Goal: Communication & Community: Participate in discussion

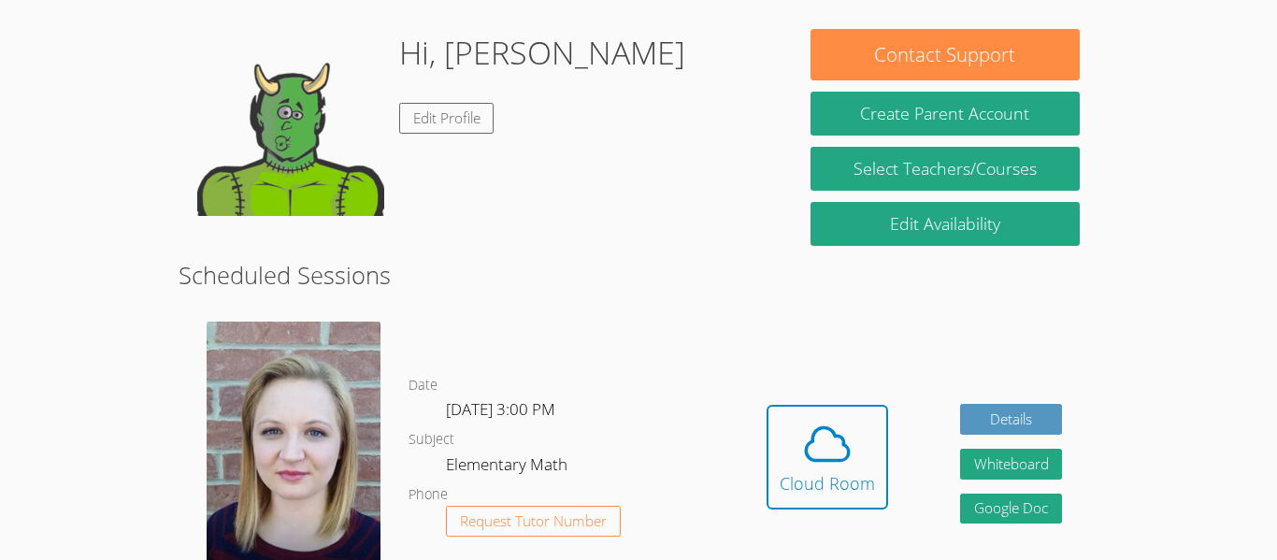
scroll to position [164, 0]
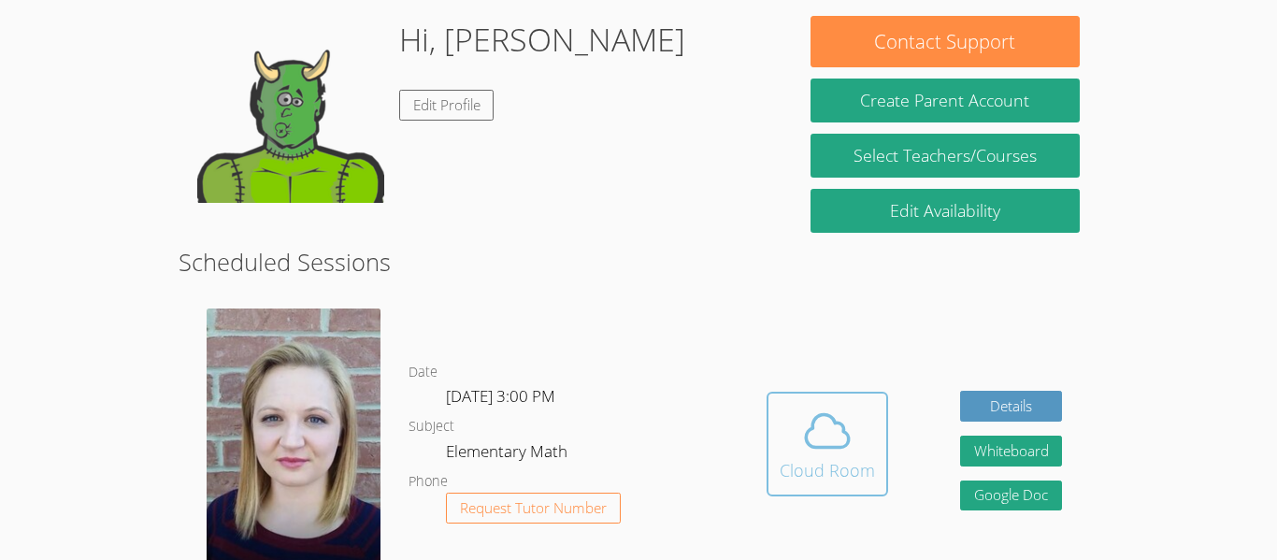
click at [801, 414] on icon at bounding box center [827, 431] width 52 height 52
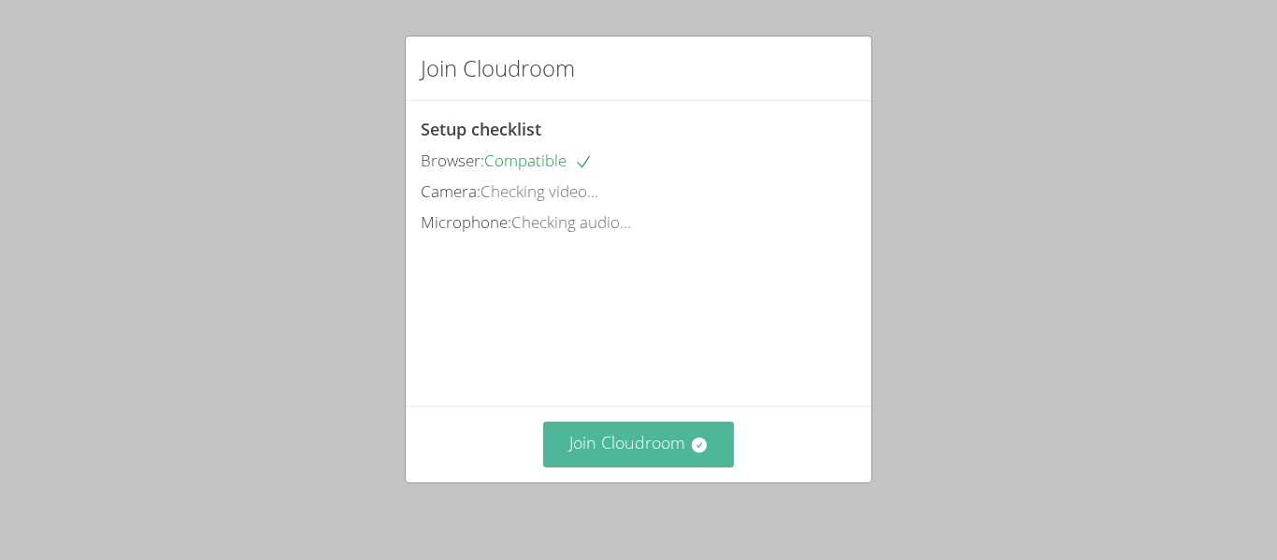
click at [665, 434] on button "Join Cloudroom" at bounding box center [639, 445] width 192 height 46
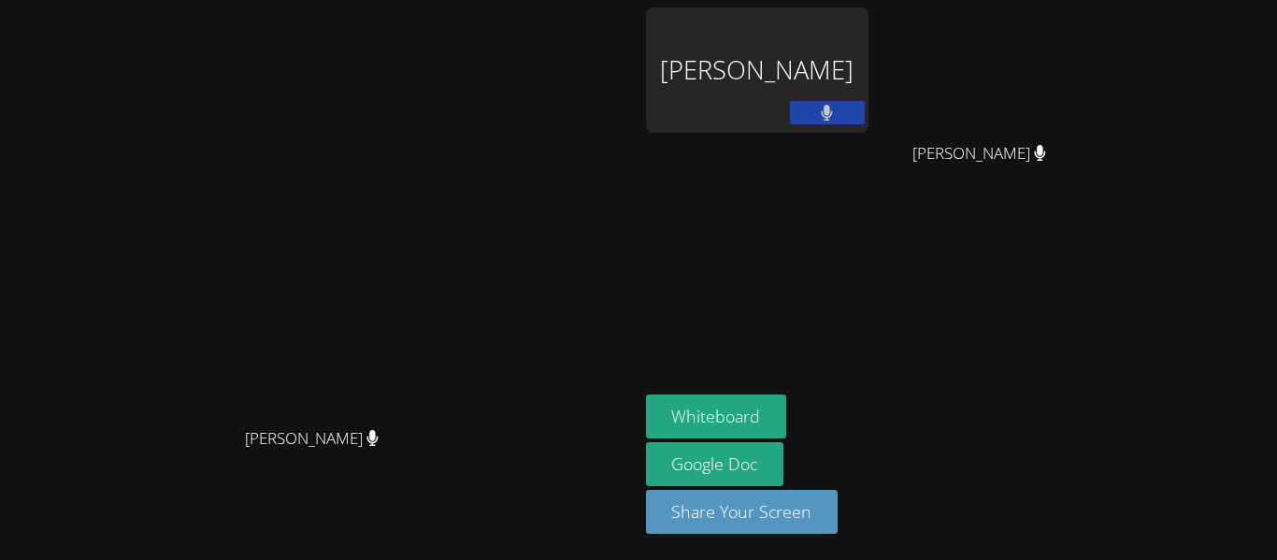
click at [868, 68] on div "Khadija Rafei" at bounding box center [757, 69] width 222 height 125
click at [838, 514] on button "Share Your Screen" at bounding box center [742, 512] width 193 height 44
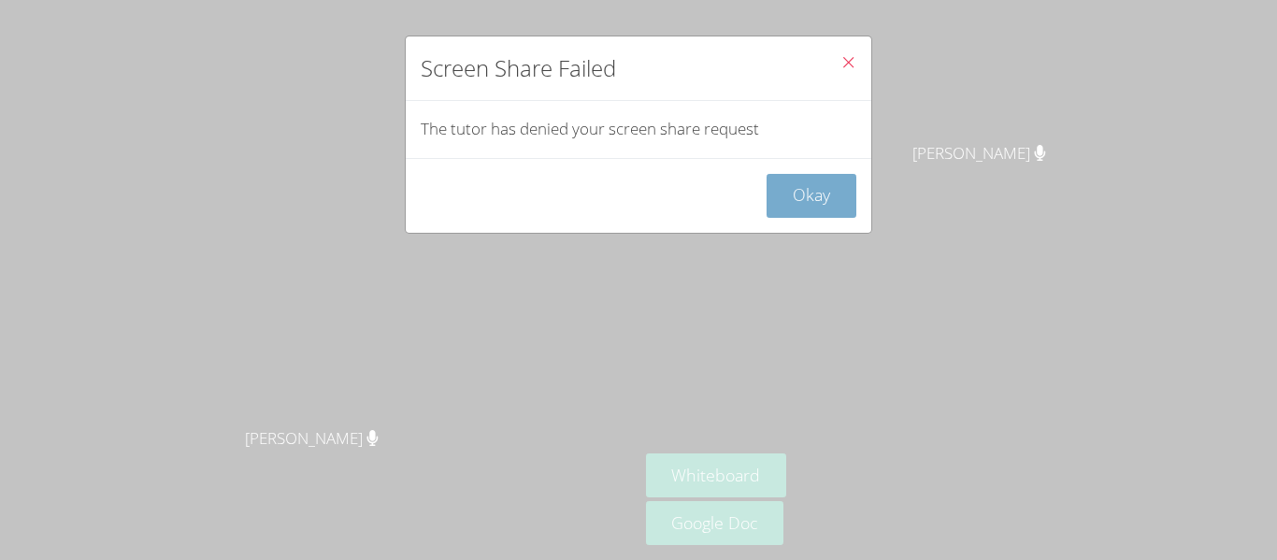
click at [819, 195] on button "Okay" at bounding box center [811, 196] width 90 height 44
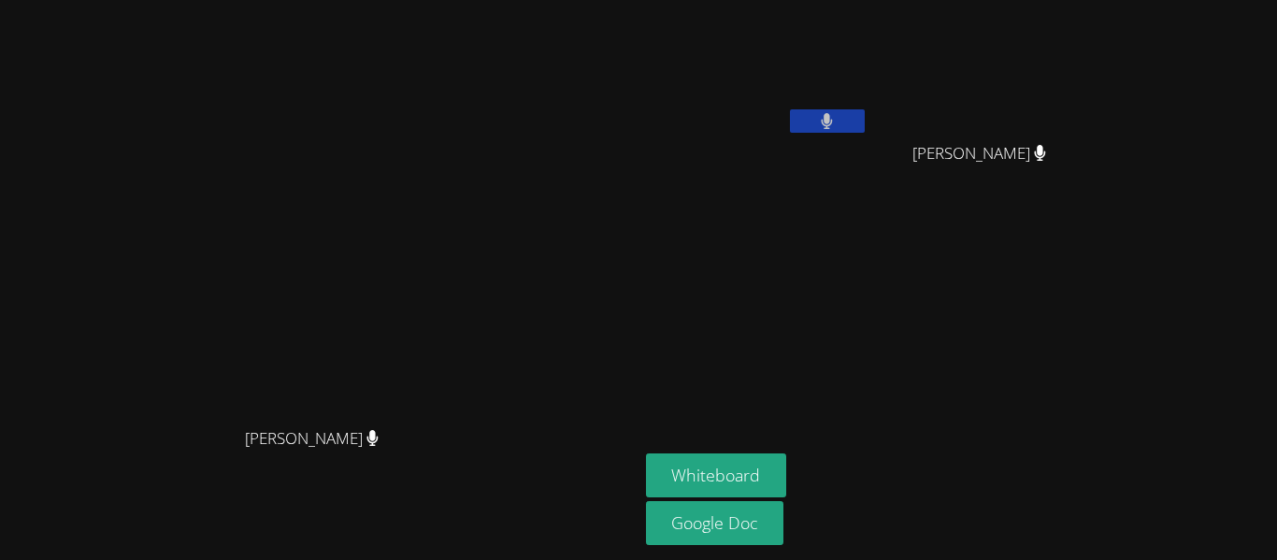
click at [947, 284] on aside "Khadija Rafei Maryam Sattarova Maryam Sattarova Whiteboard Google Doc" at bounding box center [871, 280] width 467 height 560
click at [865, 126] on button at bounding box center [827, 120] width 75 height 23
click at [865, 133] on div at bounding box center [827, 123] width 75 height 28
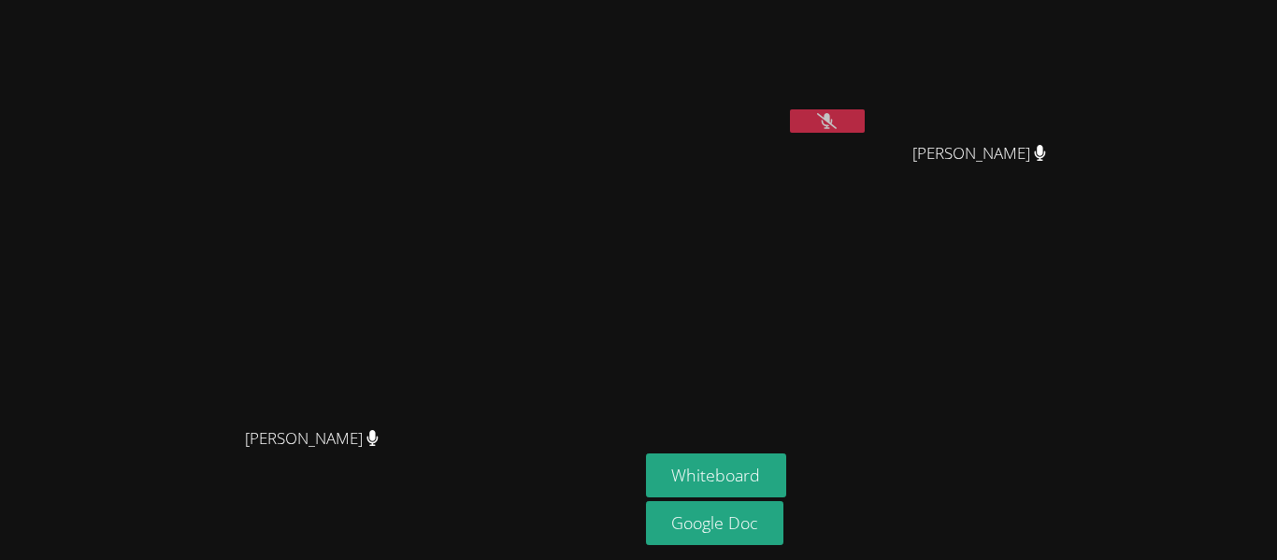
click at [865, 126] on button at bounding box center [827, 120] width 75 height 23
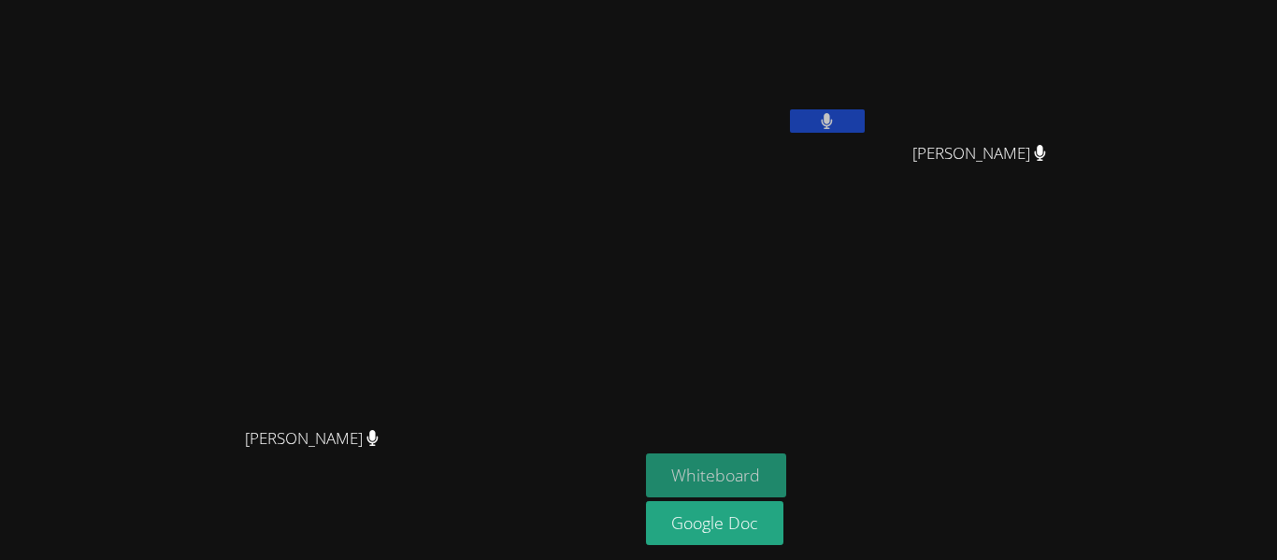
click at [787, 480] on button "Whiteboard" at bounding box center [716, 475] width 141 height 44
click at [787, 487] on button "Whiteboard" at bounding box center [716, 475] width 141 height 44
click at [787, 466] on button "Whiteboard" at bounding box center [716, 475] width 141 height 44
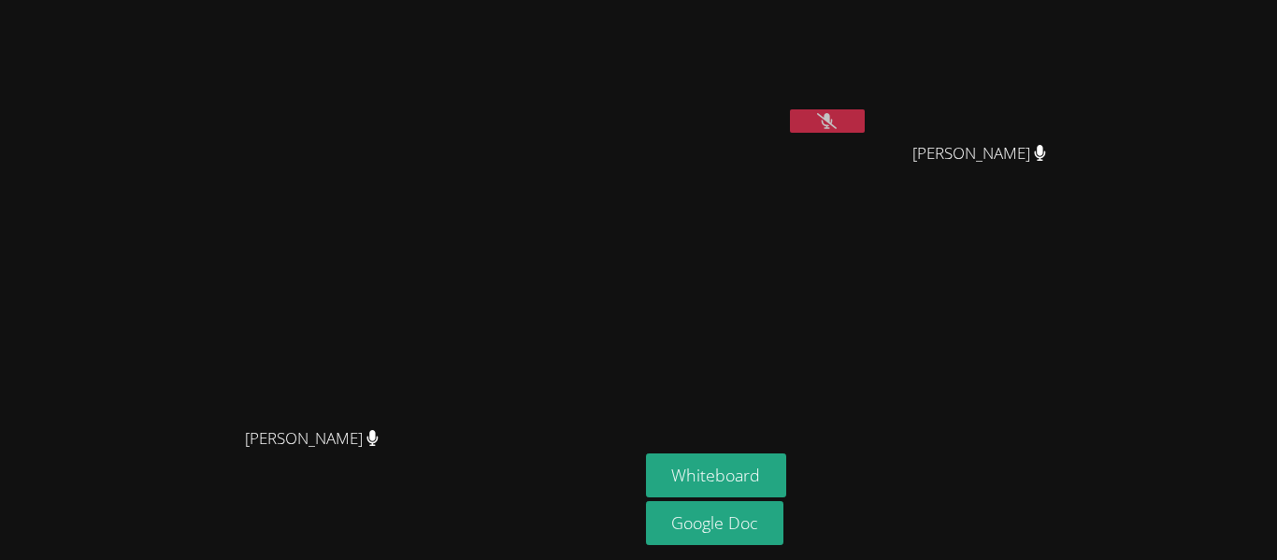
click at [865, 115] on button at bounding box center [827, 120] width 75 height 23
